Goal: Navigation & Orientation: Find specific page/section

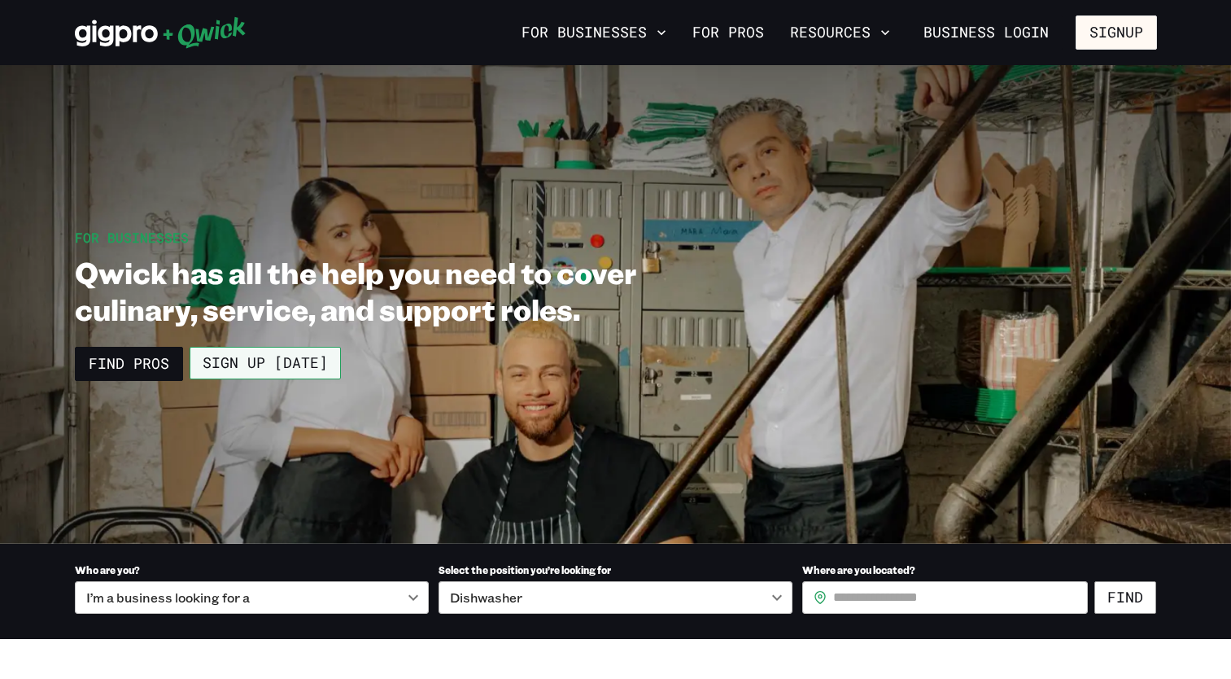
click at [241, 361] on link "Sign up [DATE]" at bounding box center [265, 363] width 151 height 33
click at [666, 27] on icon "button" at bounding box center [661, 32] width 16 height 16
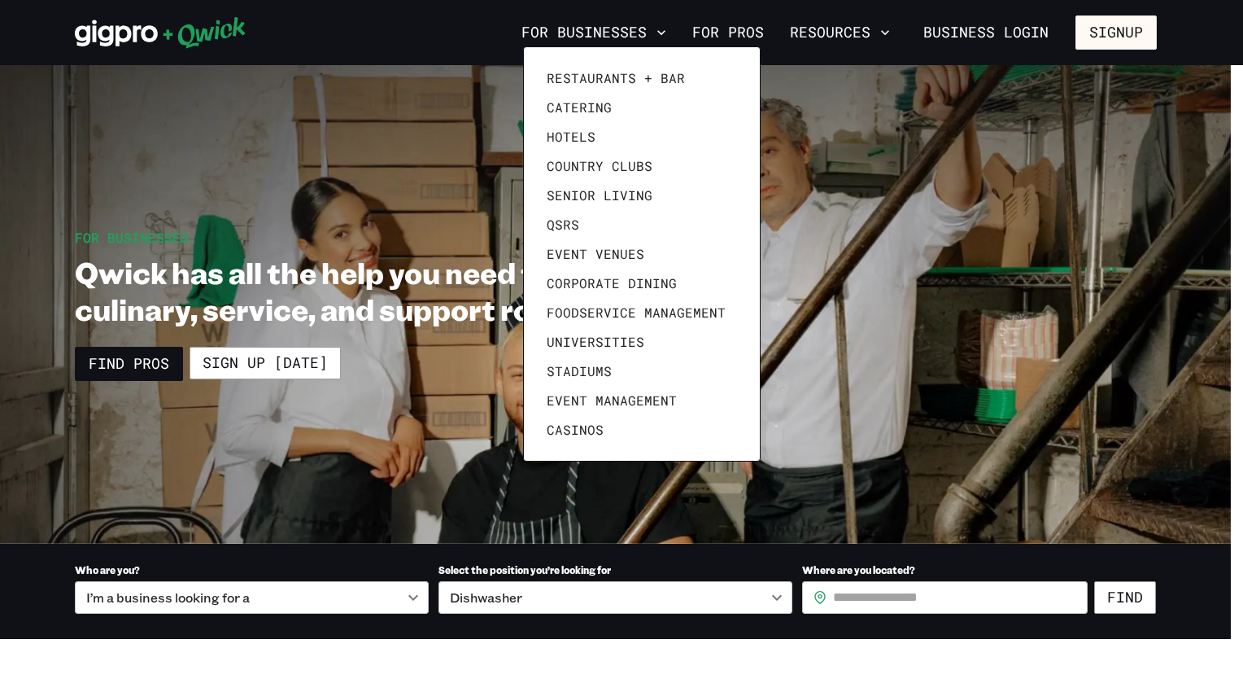
click at [866, 33] on div at bounding box center [621, 339] width 1243 height 679
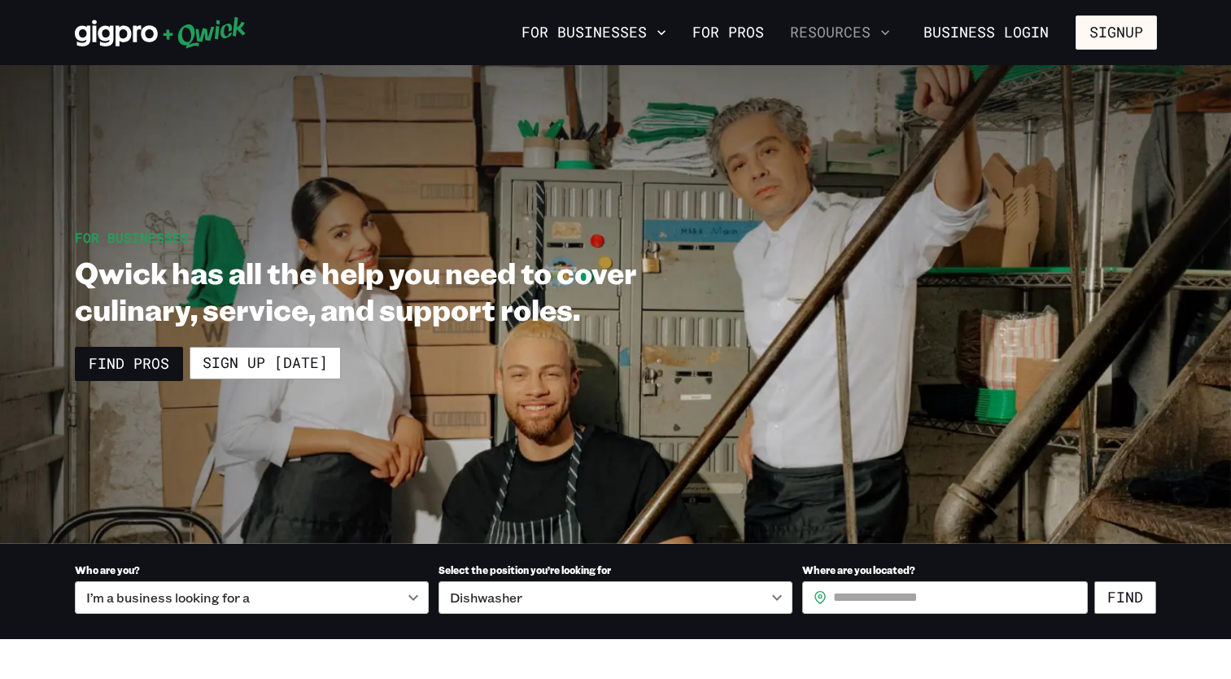
click at [873, 30] on button "Resources" at bounding box center [840, 33] width 113 height 28
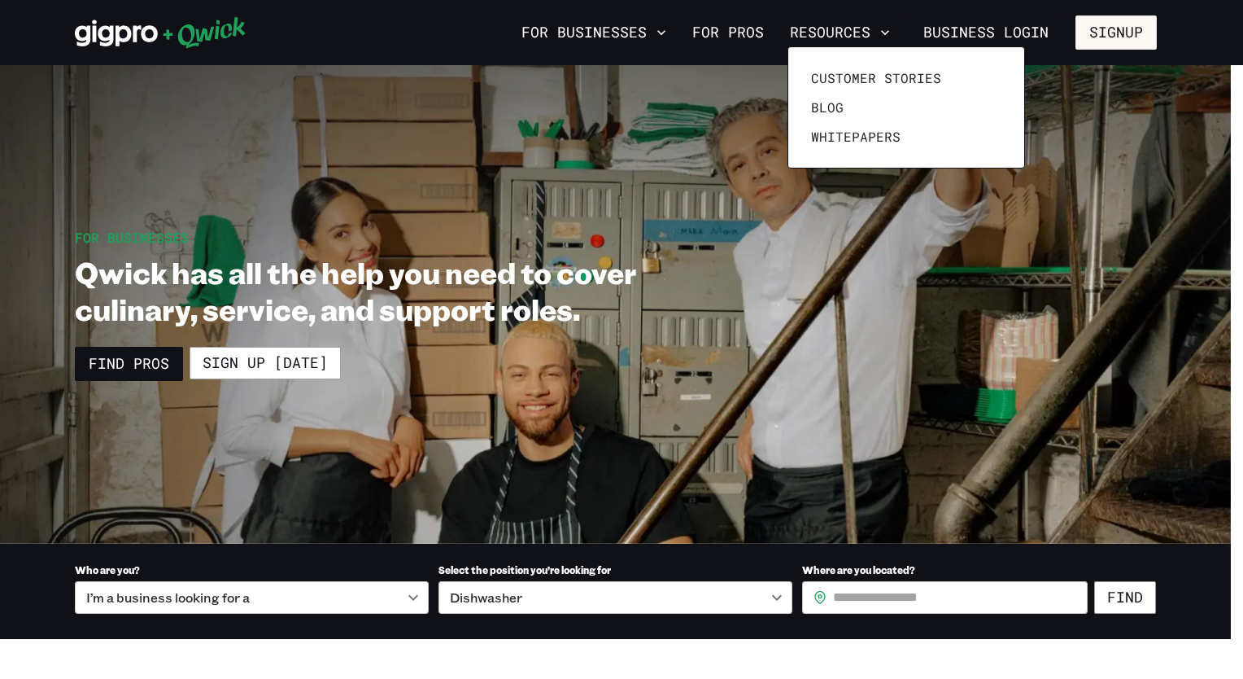
click at [593, 24] on div at bounding box center [621, 339] width 1243 height 679
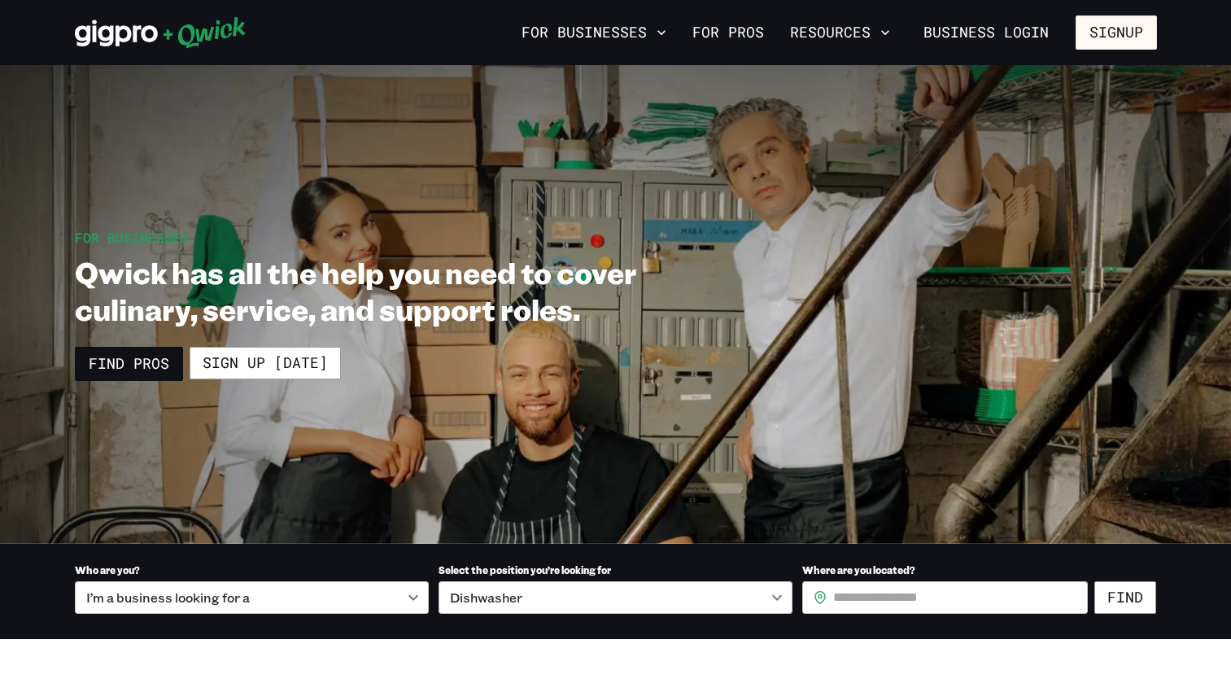
click at [593, 24] on button "For Businesses" at bounding box center [594, 33] width 158 height 28
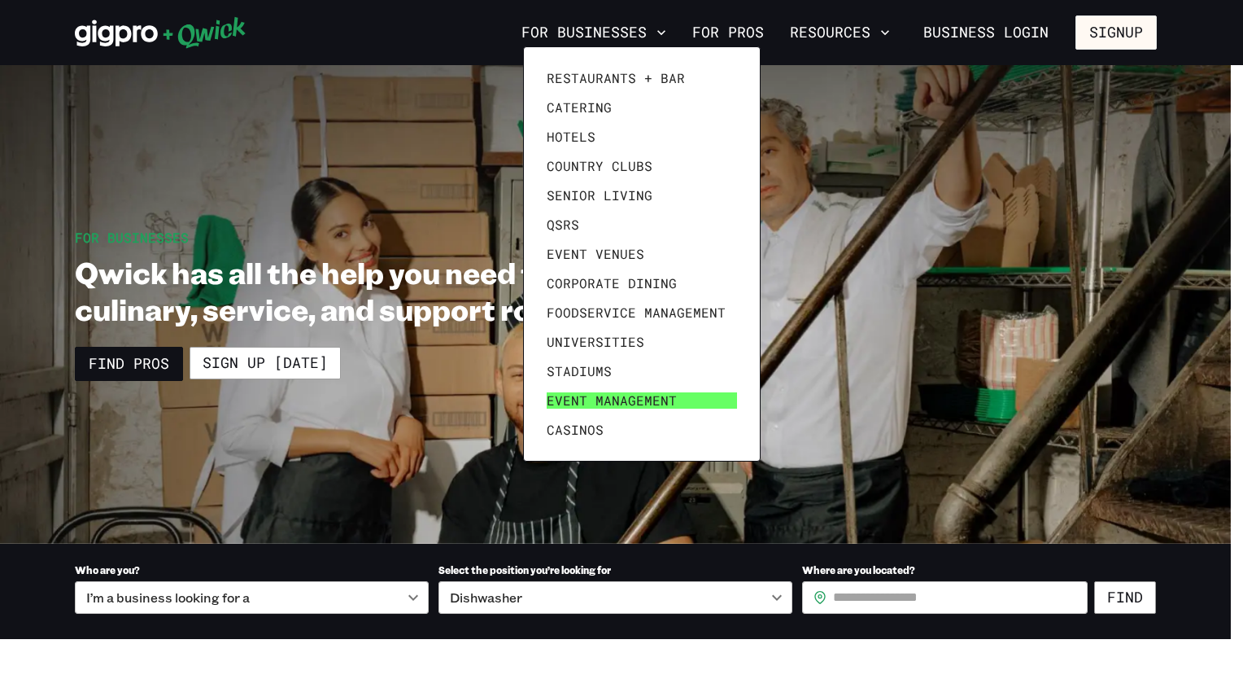
click at [590, 398] on span "Event Management" at bounding box center [612, 400] width 130 height 16
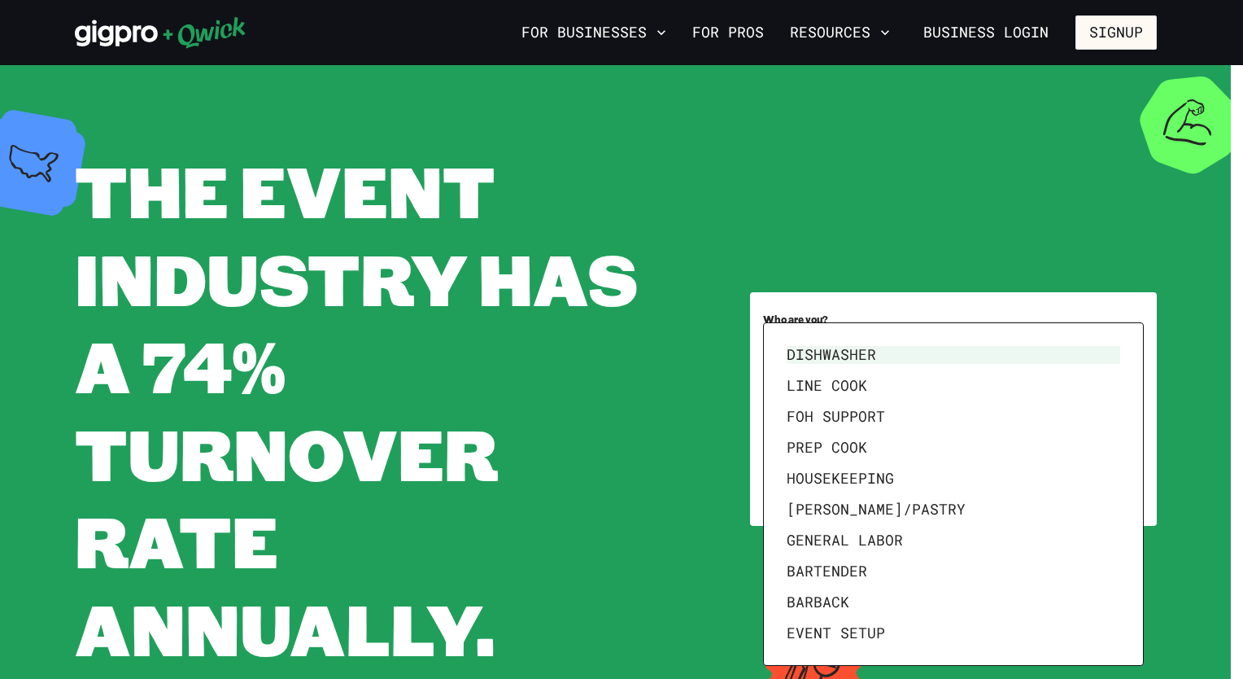
click at [1125, 417] on body "**********" at bounding box center [621, 339] width 1243 height 679
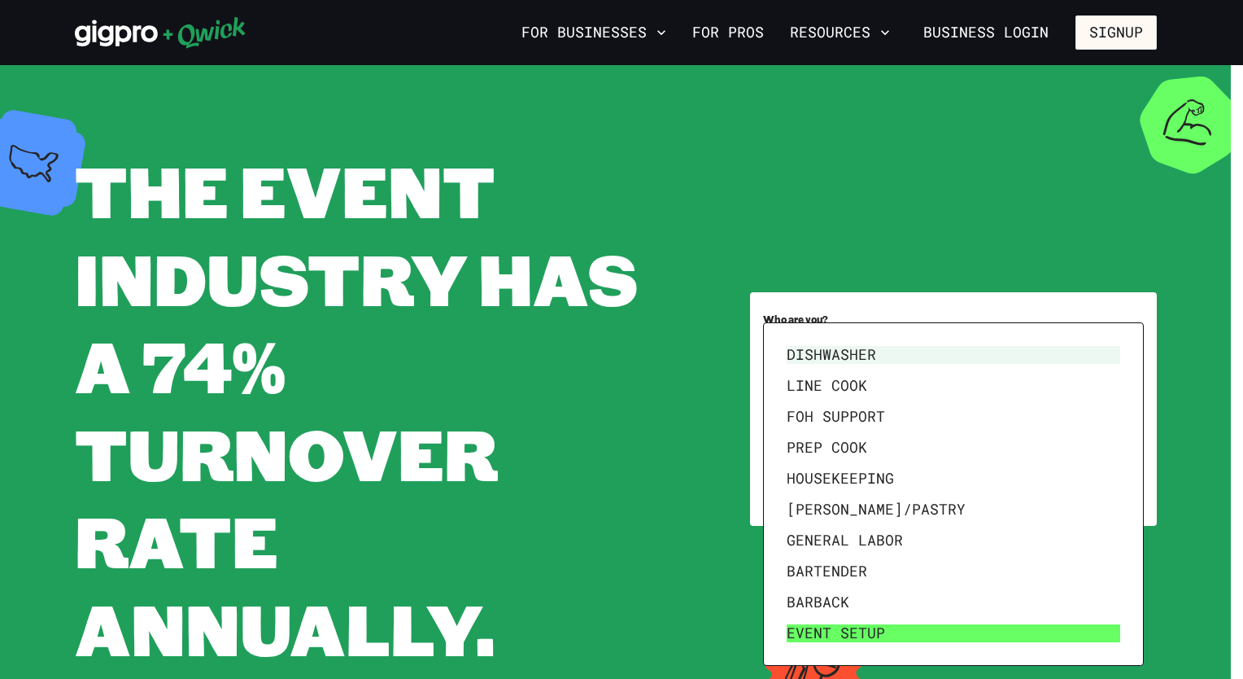
click at [876, 630] on li "Event Setup" at bounding box center [953, 633] width 347 height 31
type input "**********"
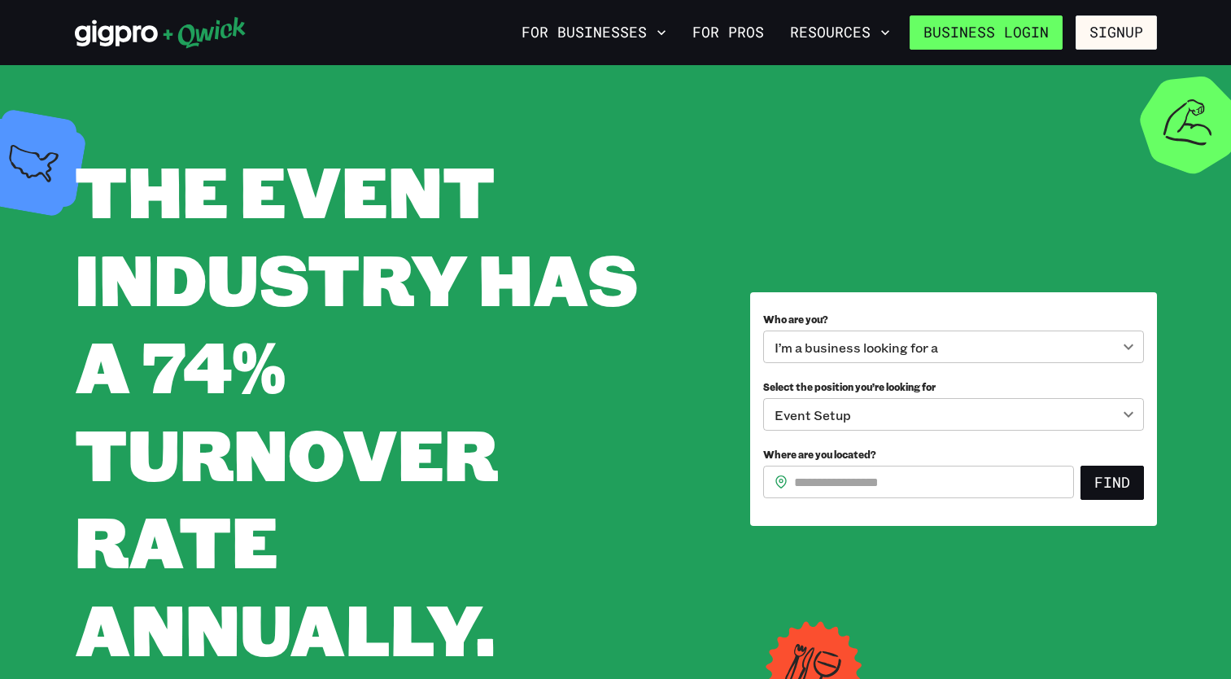
click at [970, 29] on link "Business Login" at bounding box center [986, 32] width 153 height 34
